Goal: Navigation & Orientation: Find specific page/section

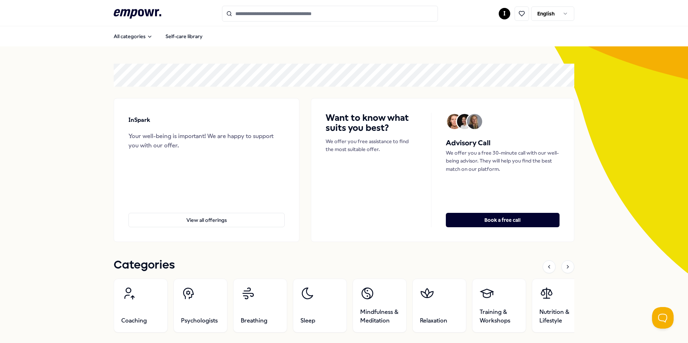
click at [504, 14] on html ".empowr-logo_svg__cls-1{fill:#03032f} I English All categories Self-care librar…" at bounding box center [344, 171] width 688 height 343
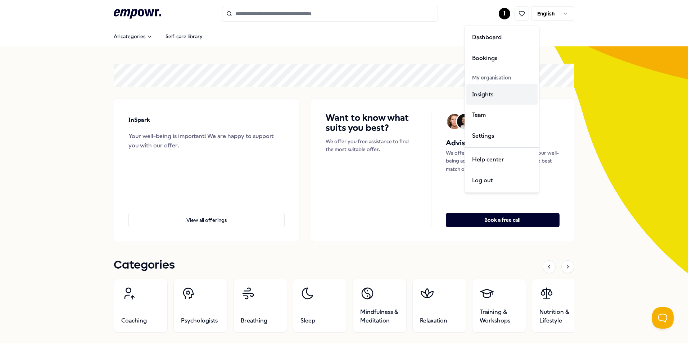
click at [489, 92] on div "Insights" at bounding box center [501, 94] width 71 height 21
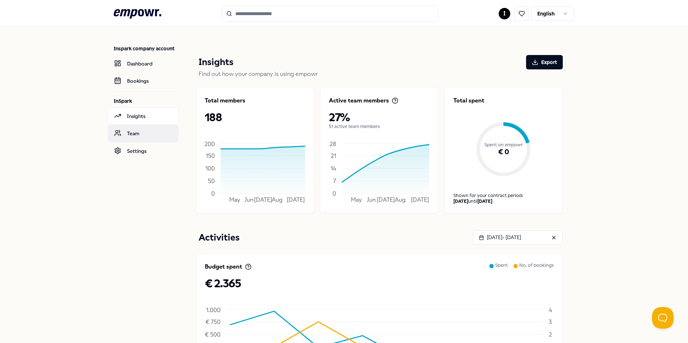
click at [134, 132] on link "Team" at bounding box center [143, 133] width 71 height 17
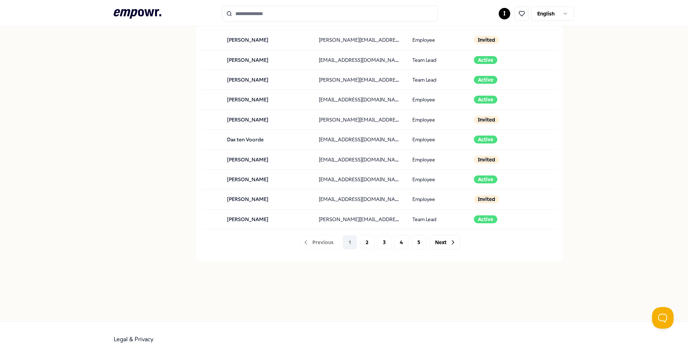
scroll to position [692, 0]
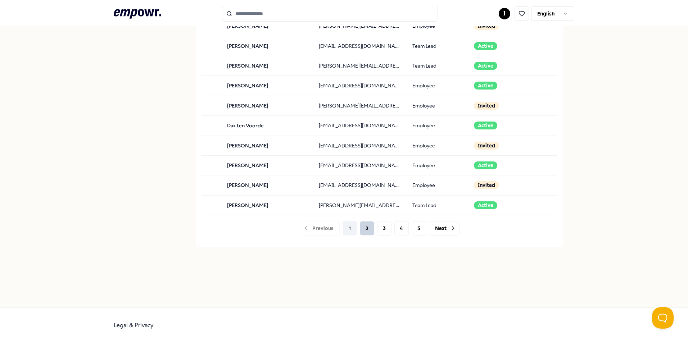
click at [366, 227] on button "2" at bounding box center [367, 228] width 14 height 14
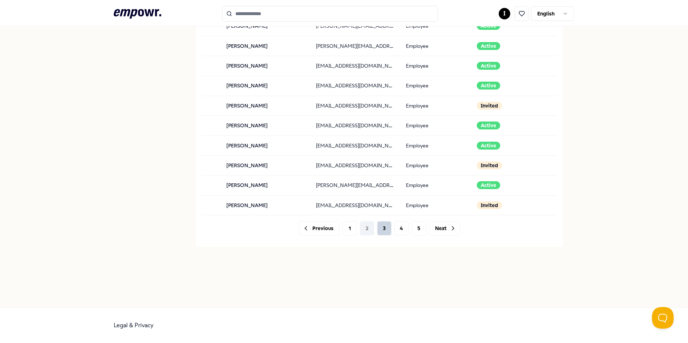
click at [378, 233] on button "3" at bounding box center [384, 228] width 14 height 14
click at [394, 232] on button "4" at bounding box center [401, 228] width 14 height 14
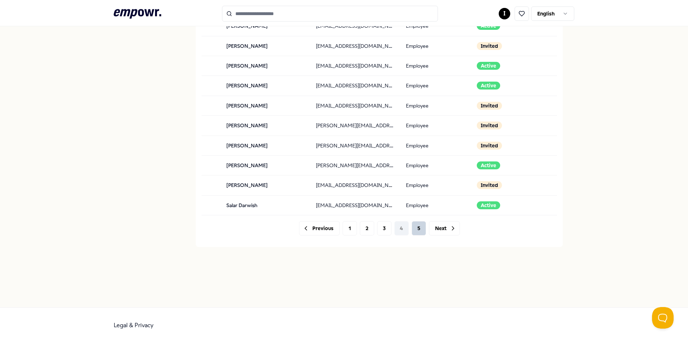
click at [415, 233] on button "5" at bounding box center [419, 228] width 14 height 14
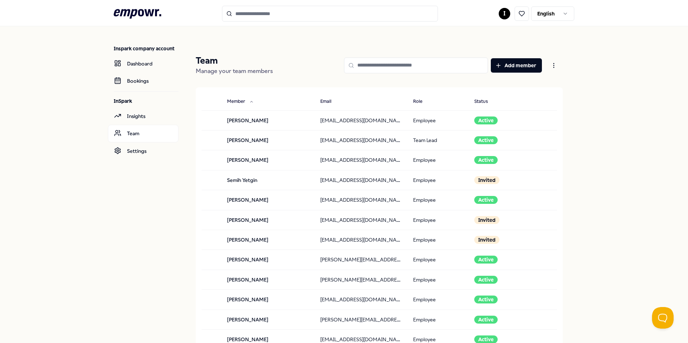
click at [286, 18] on input "Search for products, categories or subcategories" at bounding box center [330, 14] width 216 height 16
click at [519, 13] on icon at bounding box center [521, 13] width 5 height 5
click at [503, 15] on html ".empowr-logo_svg__cls-1{fill:#03032f} I English Inspark company account Dashboa…" at bounding box center [344, 171] width 688 height 343
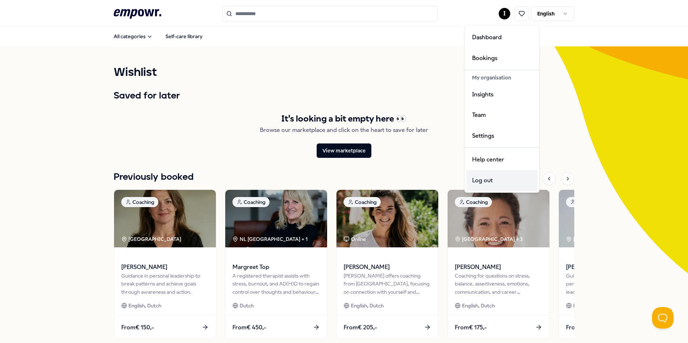
click at [485, 182] on div "Log out" at bounding box center [501, 180] width 71 height 21
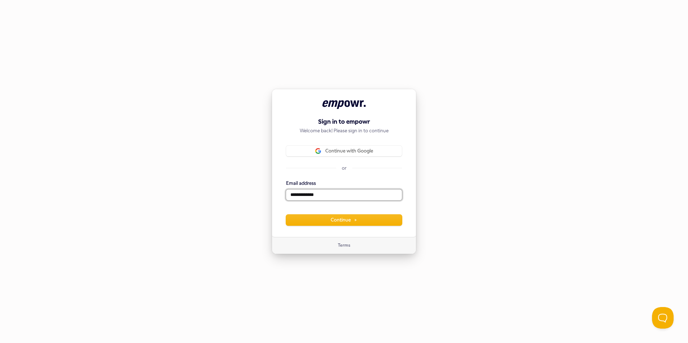
drag, startPoint x: 296, startPoint y: 195, endPoint x: 276, endPoint y: 197, distance: 19.9
click at [276, 197] on div "**********" at bounding box center [344, 163] width 145 height 148
click at [327, 221] on button "Continue" at bounding box center [344, 220] width 116 height 11
type input "**********"
